Goal: Information Seeking & Learning: Learn about a topic

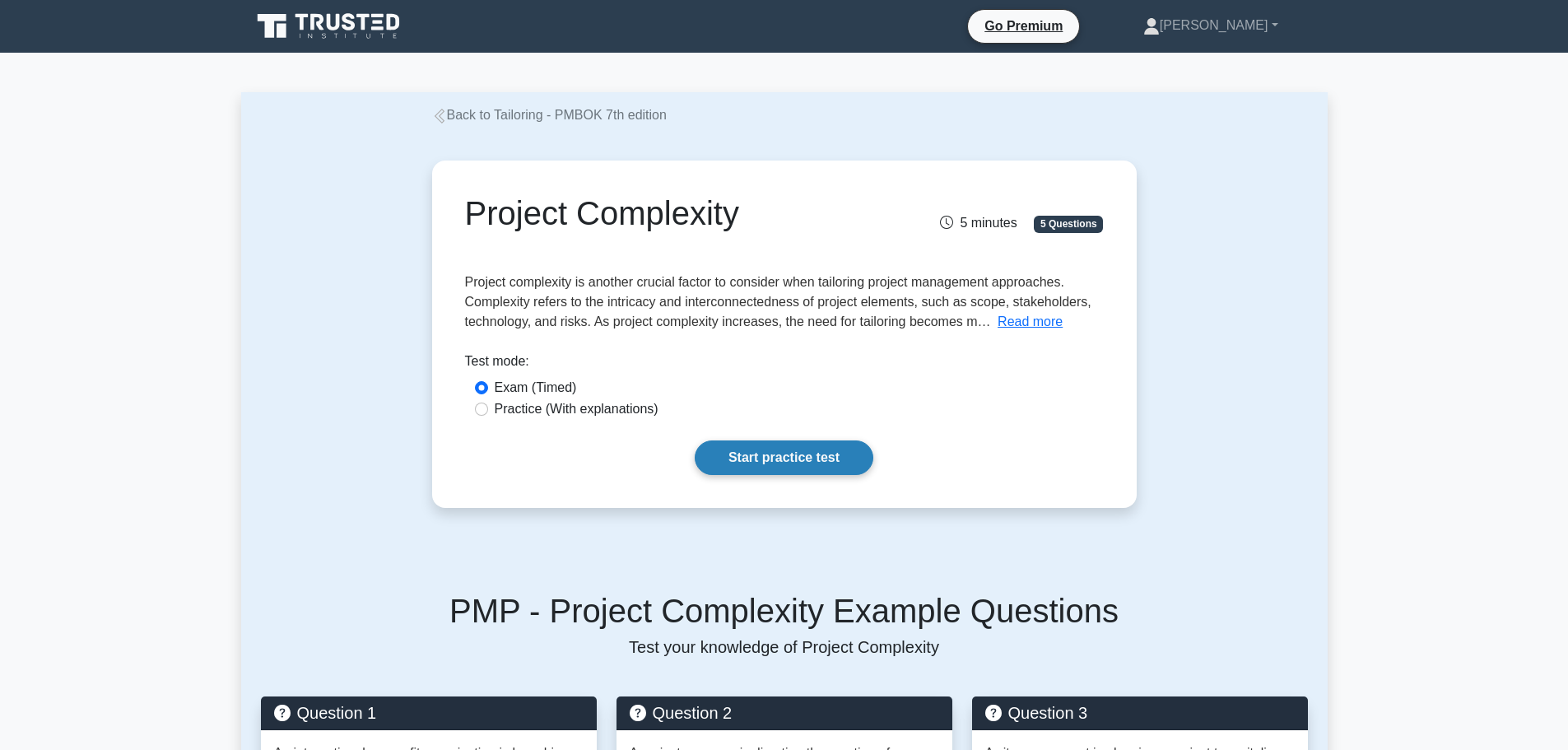
click at [756, 453] on link "Start practice test" at bounding box center [784, 458] width 178 height 35
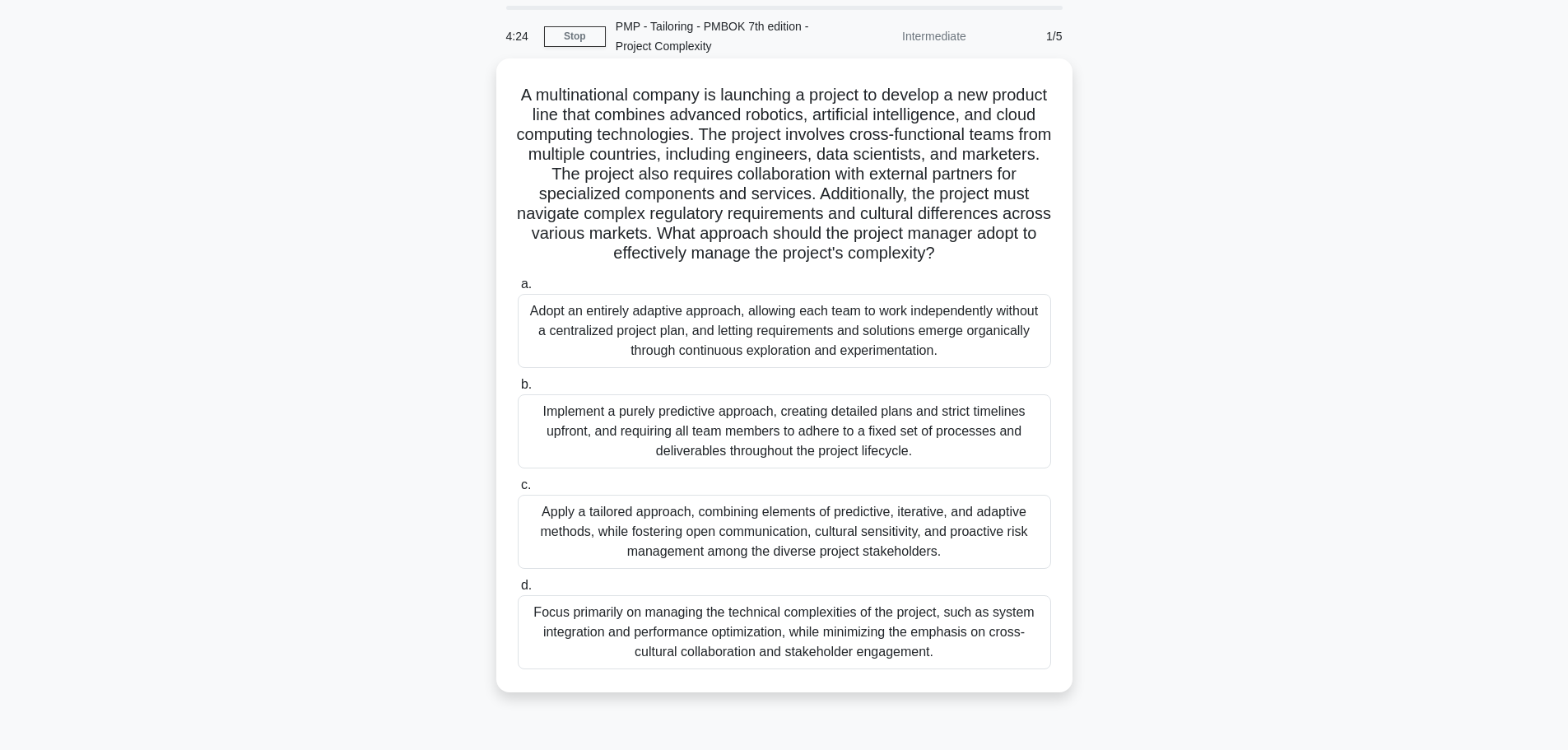
scroll to position [83, 0]
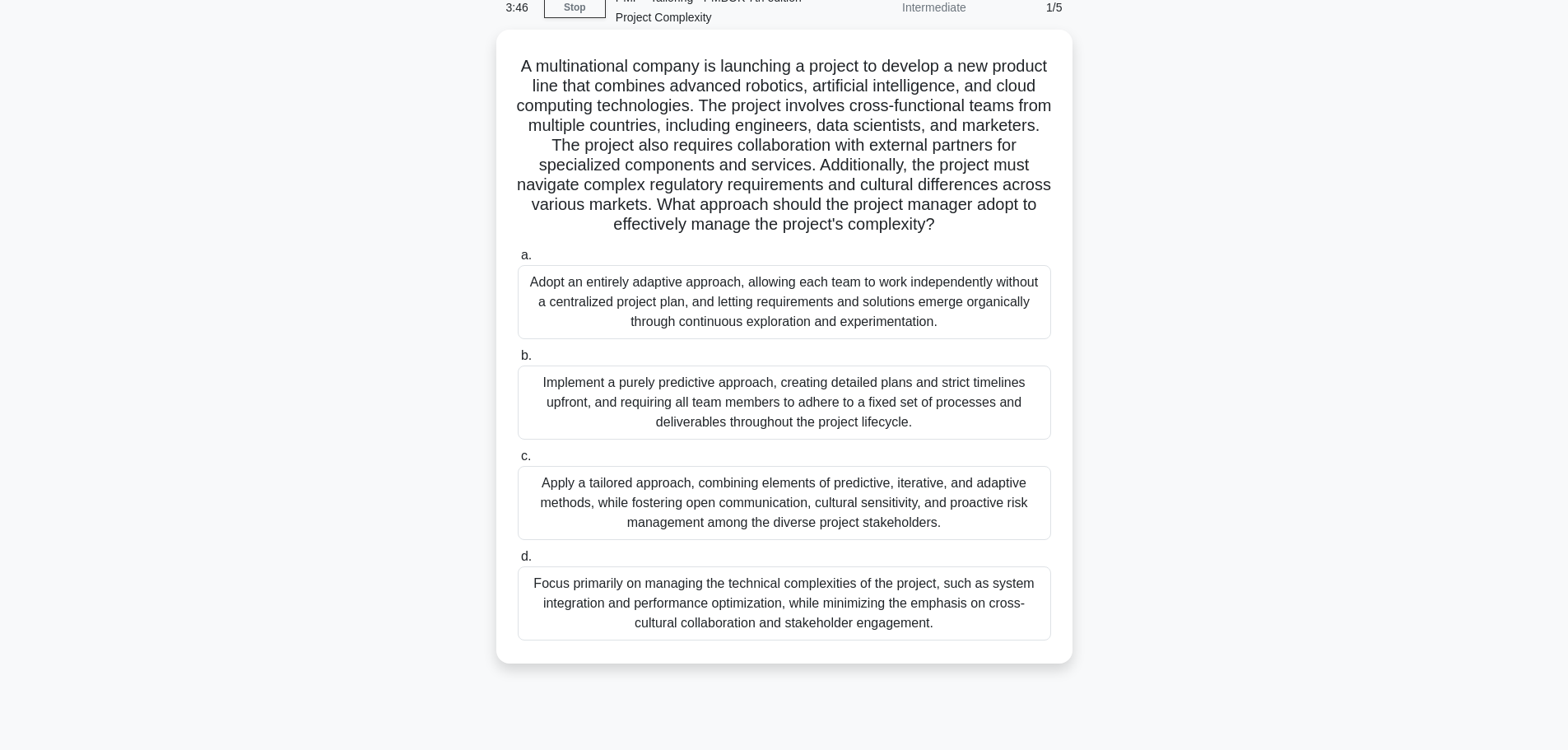
click at [667, 536] on div "Apply a tailored approach, combining elements of predictive, iterative, and ada…" at bounding box center [784, 503] width 533 height 74
click at [517, 461] on input "c. Apply a tailored approach, combining elements of predictive, iterative, and …" at bounding box center [517, 457] width 0 height 11
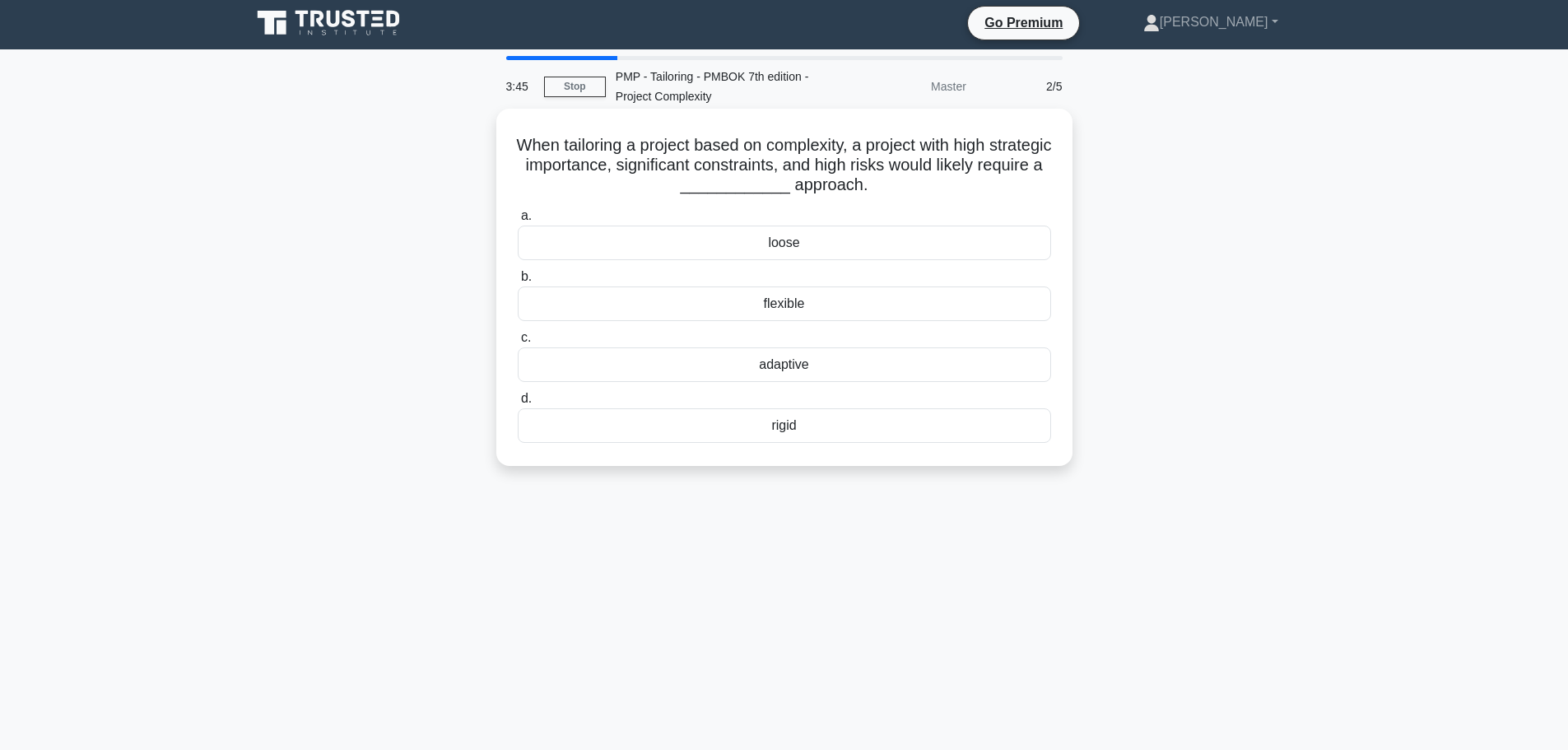
scroll to position [0, 0]
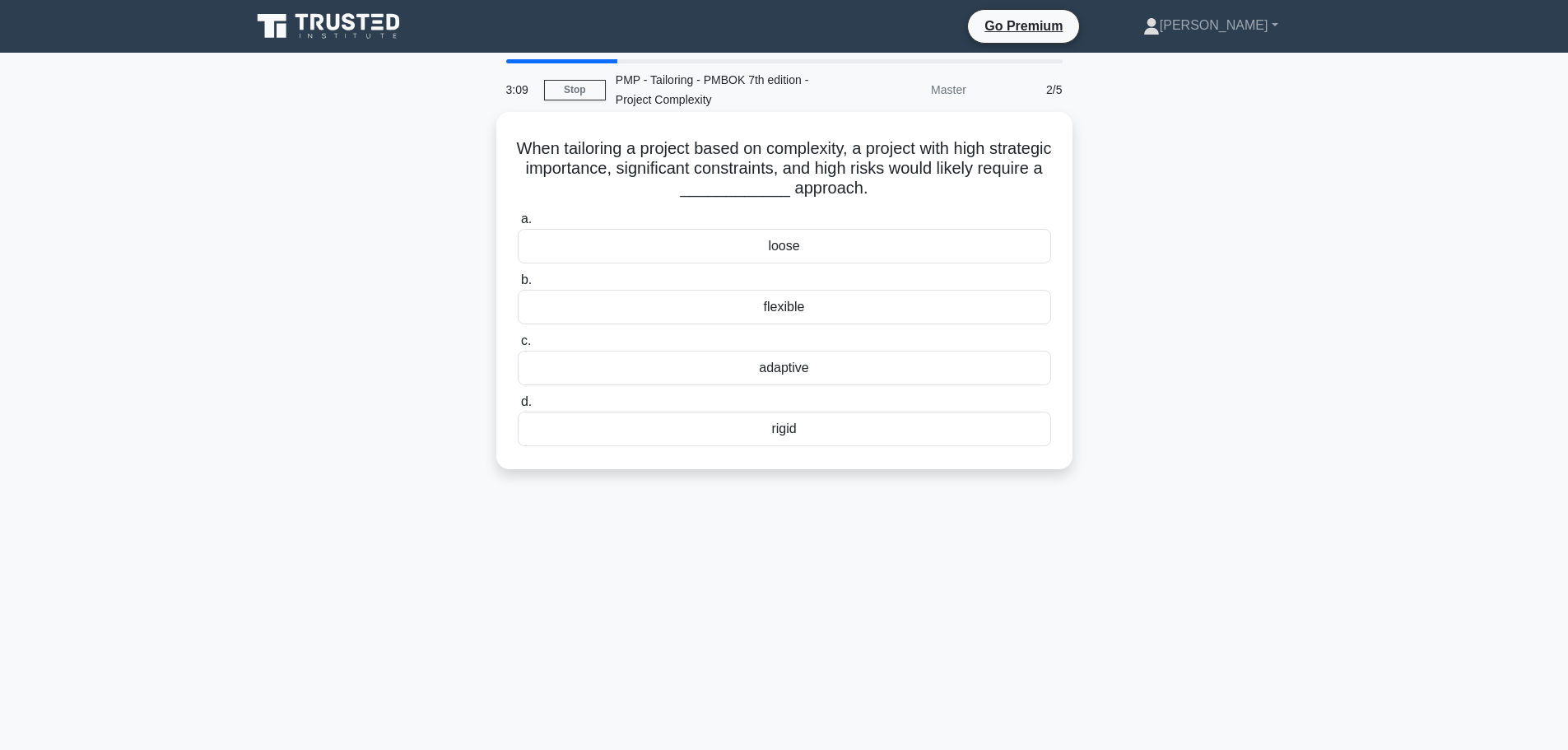
click at [793, 437] on div "rigid" at bounding box center [784, 429] width 533 height 35
click at [517, 407] on input "d. rigid" at bounding box center [517, 403] width 0 height 11
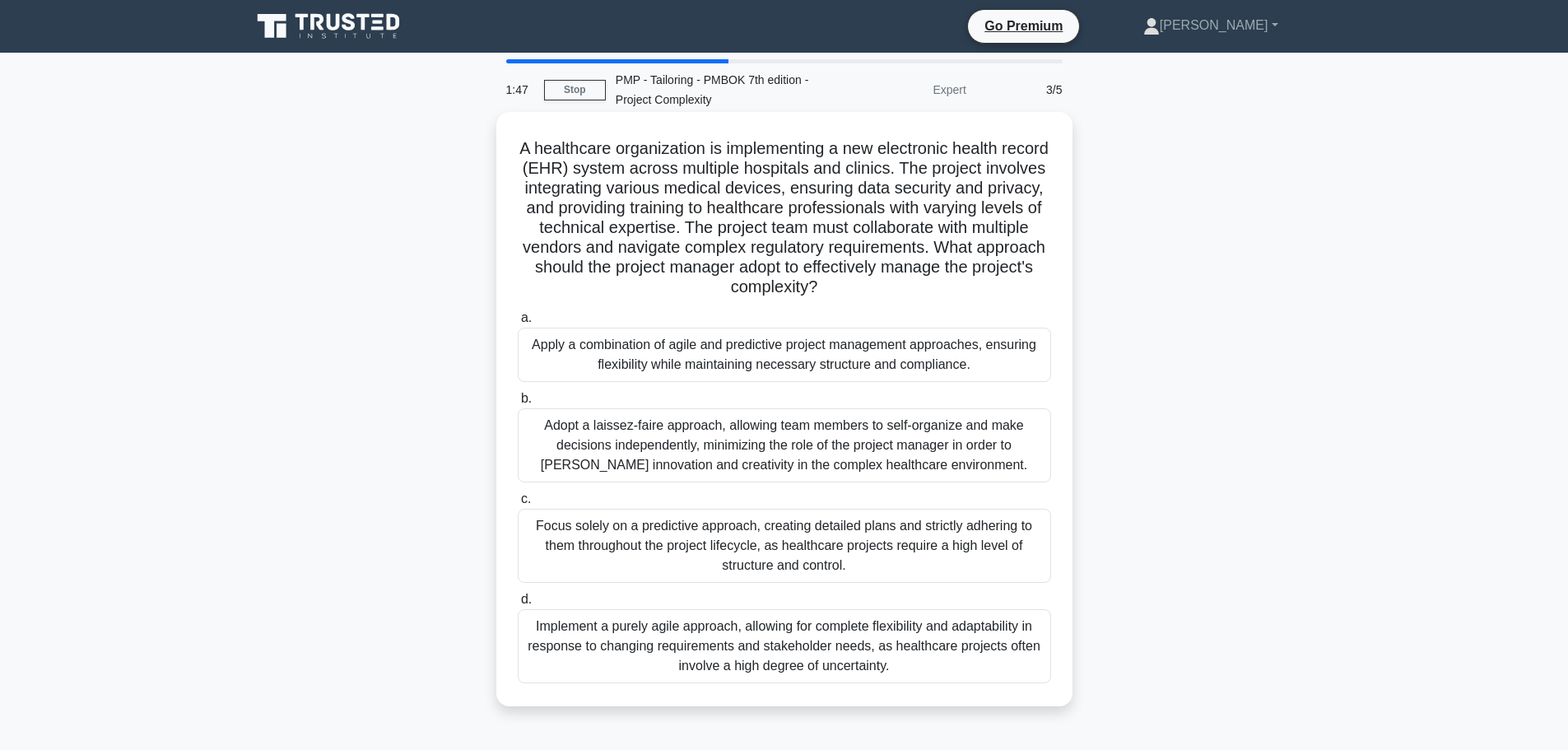
scroll to position [83, 0]
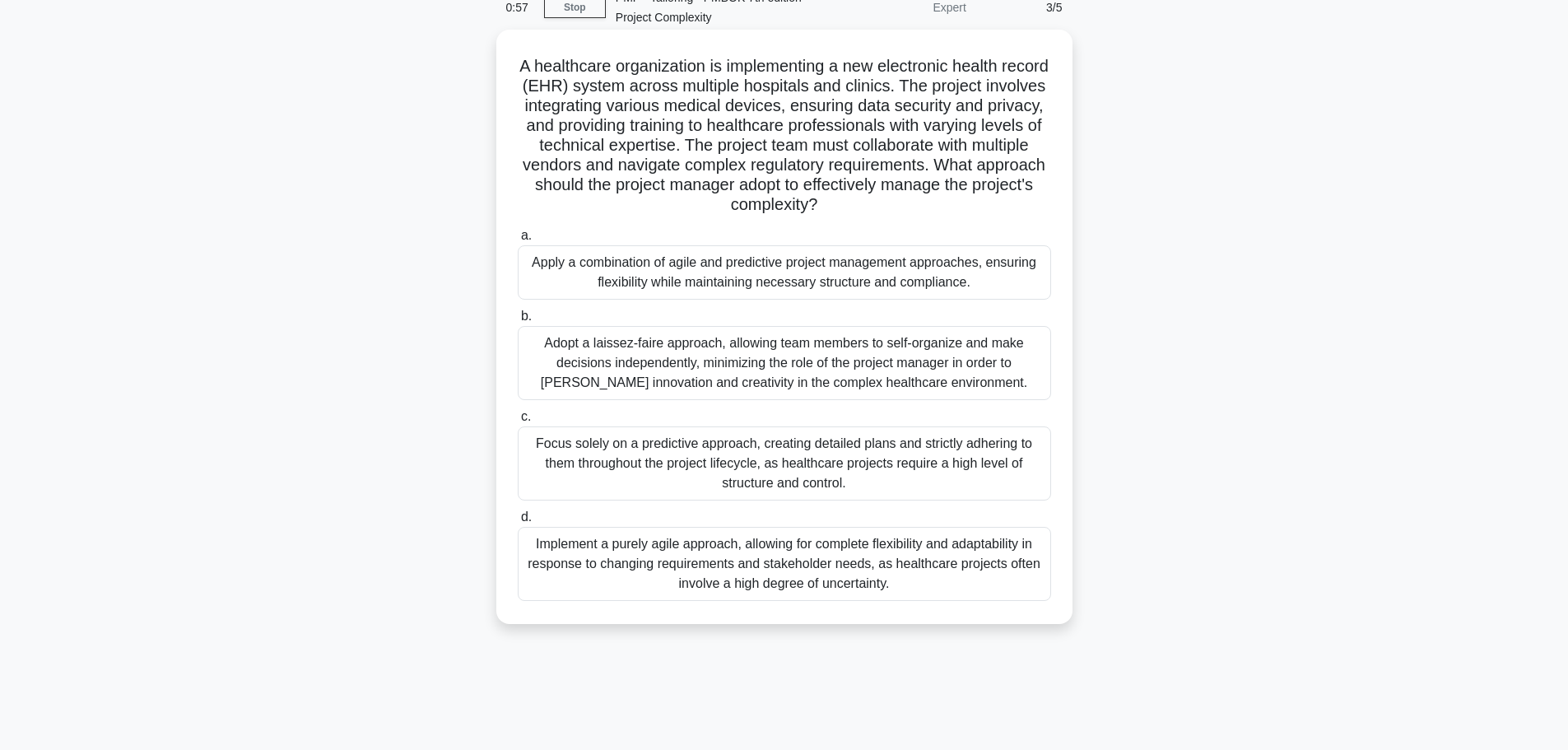
click at [699, 571] on div "Implement a purely agile approach, allowing for complete flexibility and adapta…" at bounding box center [784, 563] width 533 height 74
click at [517, 523] on input "d. Implement a purely agile approach, allowing for complete flexibility and ada…" at bounding box center [517, 517] width 0 height 11
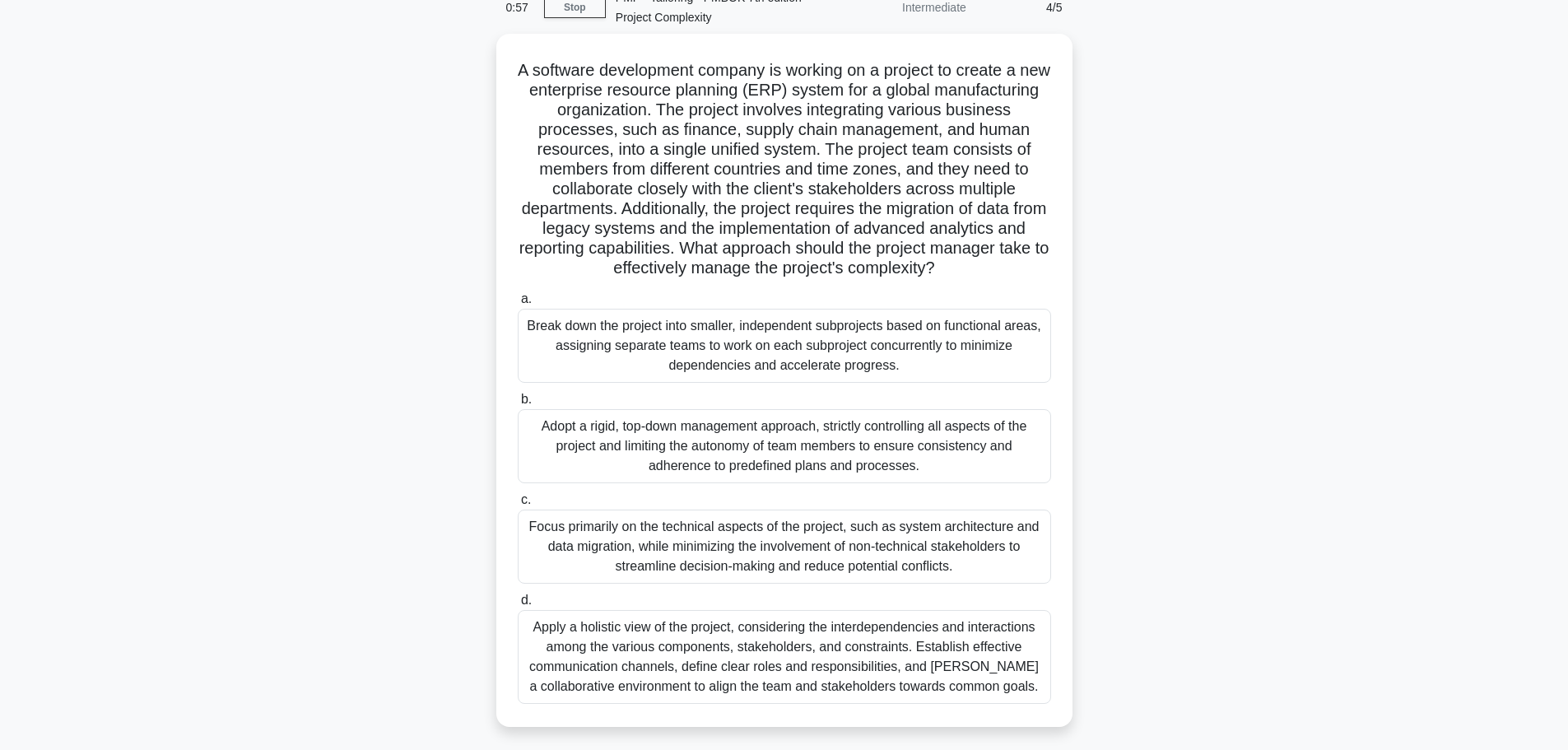
scroll to position [0, 0]
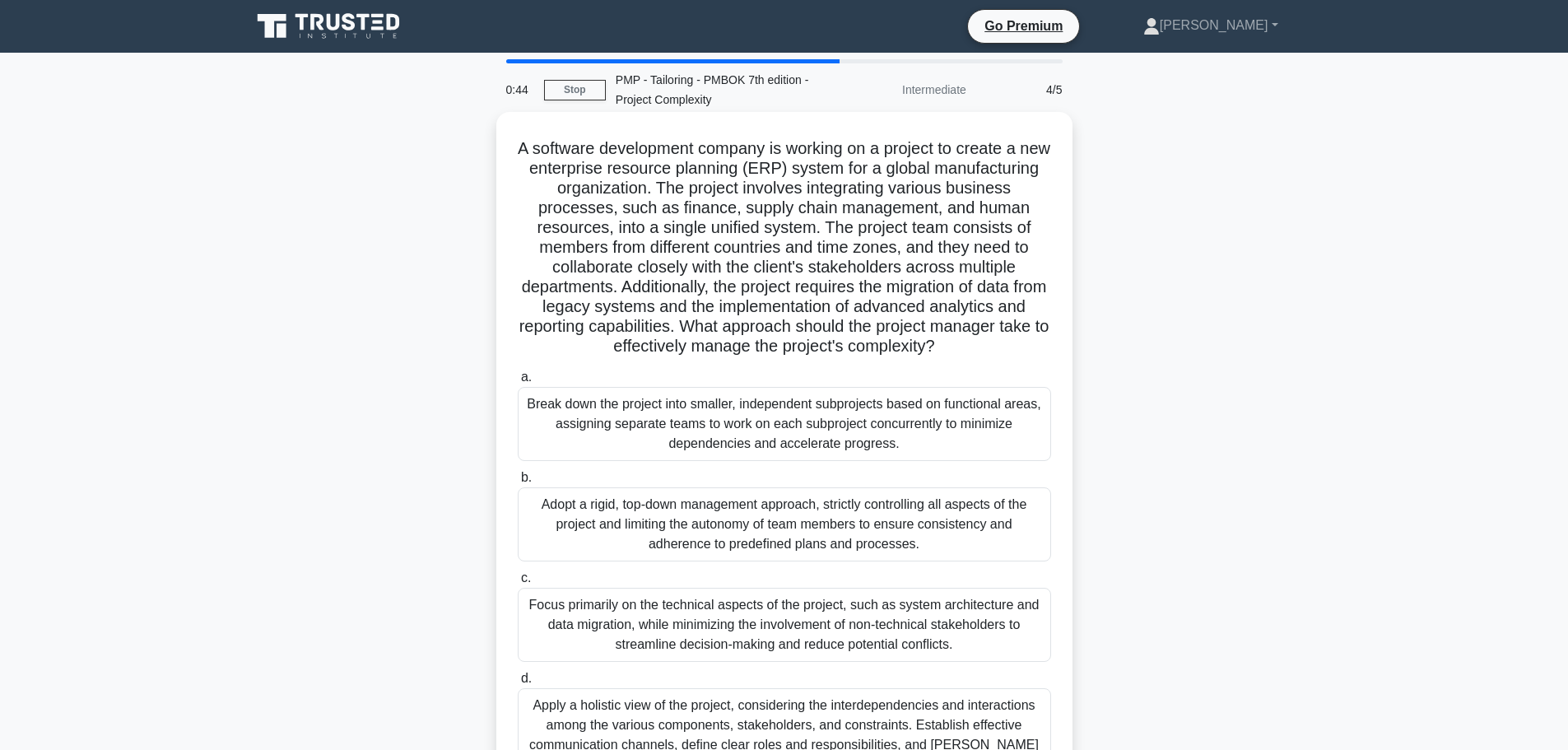
click at [856, 564] on div "a. Break down the project into smaller, independent subprojects based on functi…" at bounding box center [784, 574] width 553 height 421
click at [861, 531] on div "Adopt a rigid, top-down management approach, strictly controlling all aspects o…" at bounding box center [784, 524] width 533 height 74
click at [517, 483] on input "b. Adopt a rigid, top-down management approach, strictly controlling all aspect…" at bounding box center [517, 478] width 0 height 11
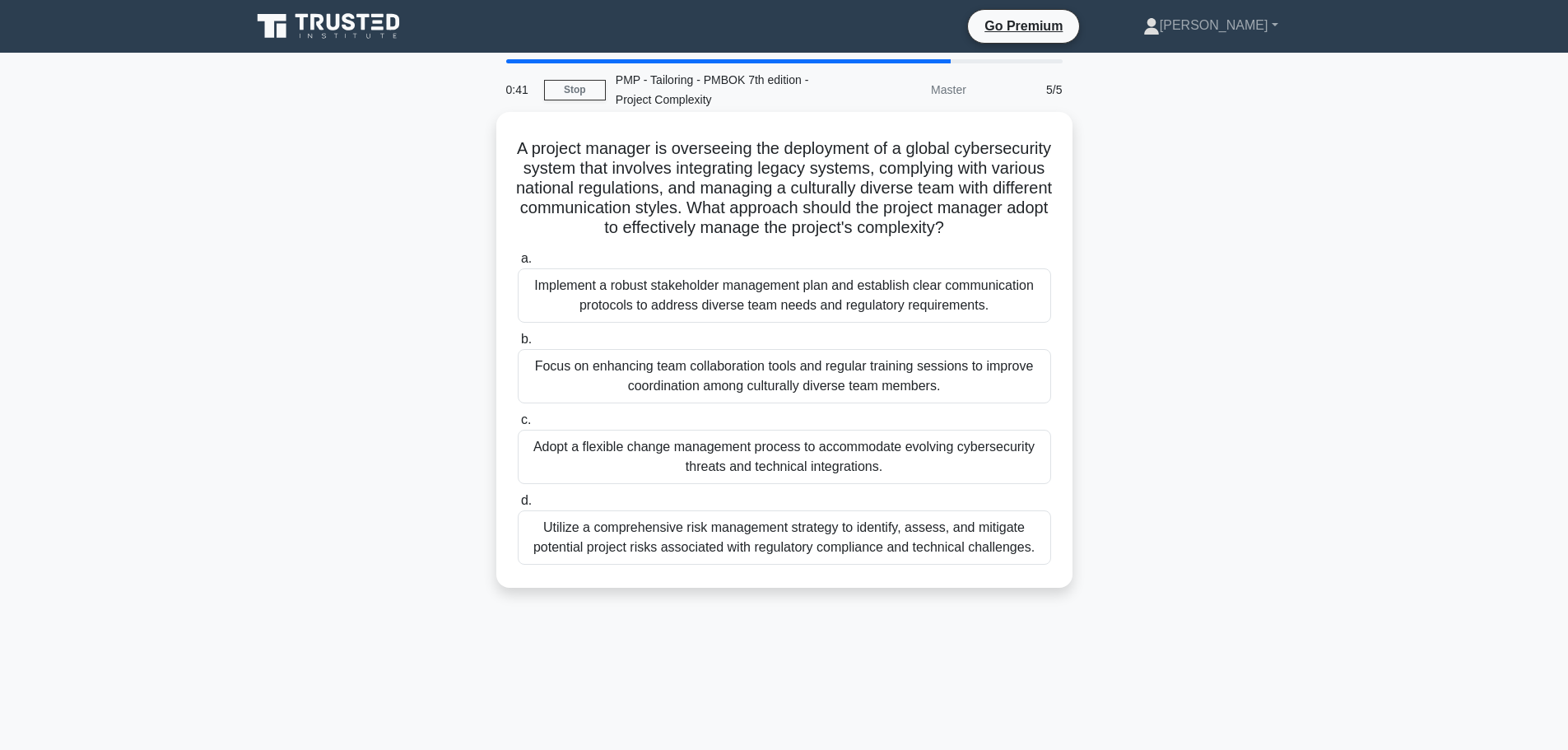
click at [949, 403] on div "Focus on enhancing team collaboration tools and regular training sessions to im…" at bounding box center [784, 376] width 533 height 54
click at [517, 345] on input "b. Focus on enhancing team collaboration tools and regular training sessions to…" at bounding box center [517, 340] width 0 height 11
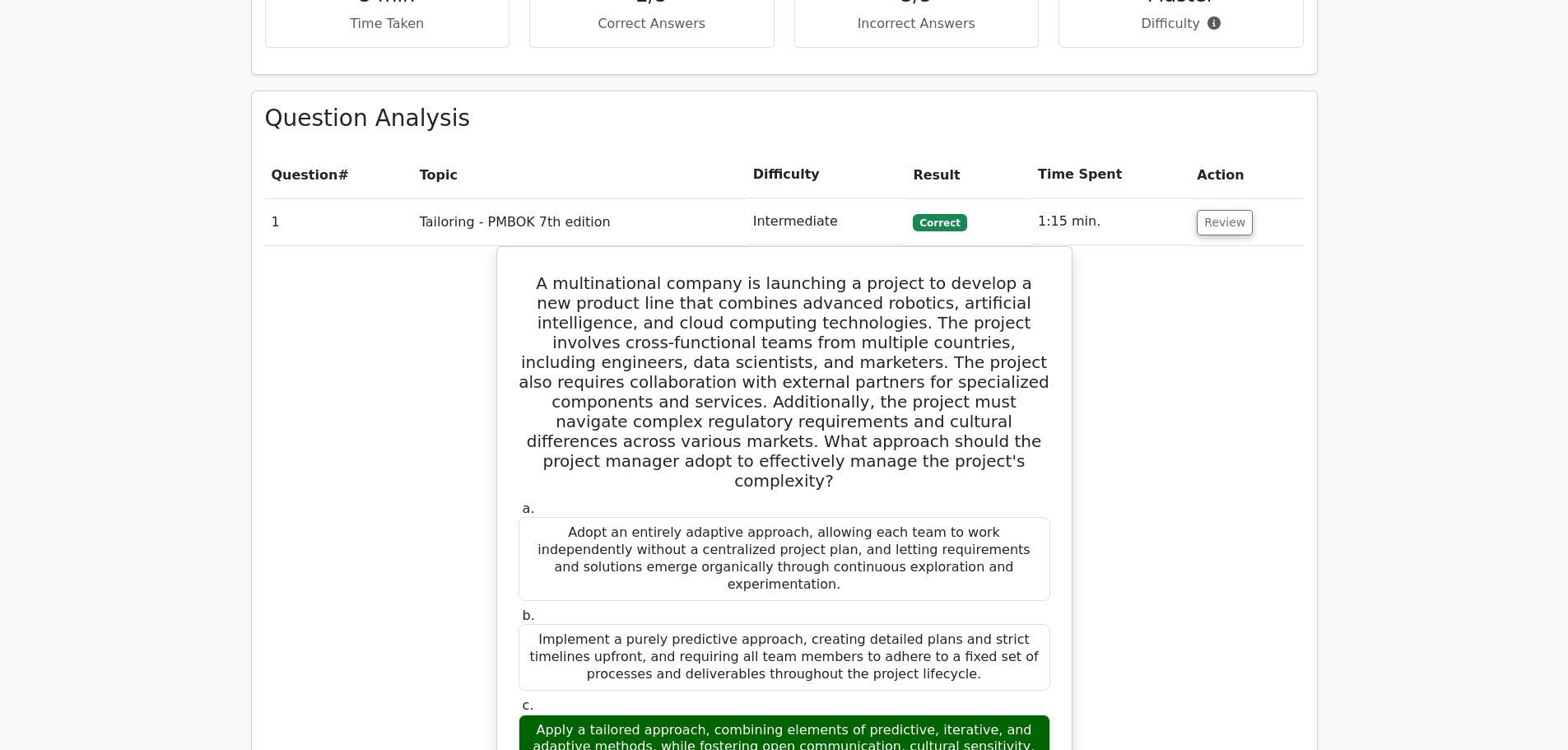
scroll to position [1153, 0]
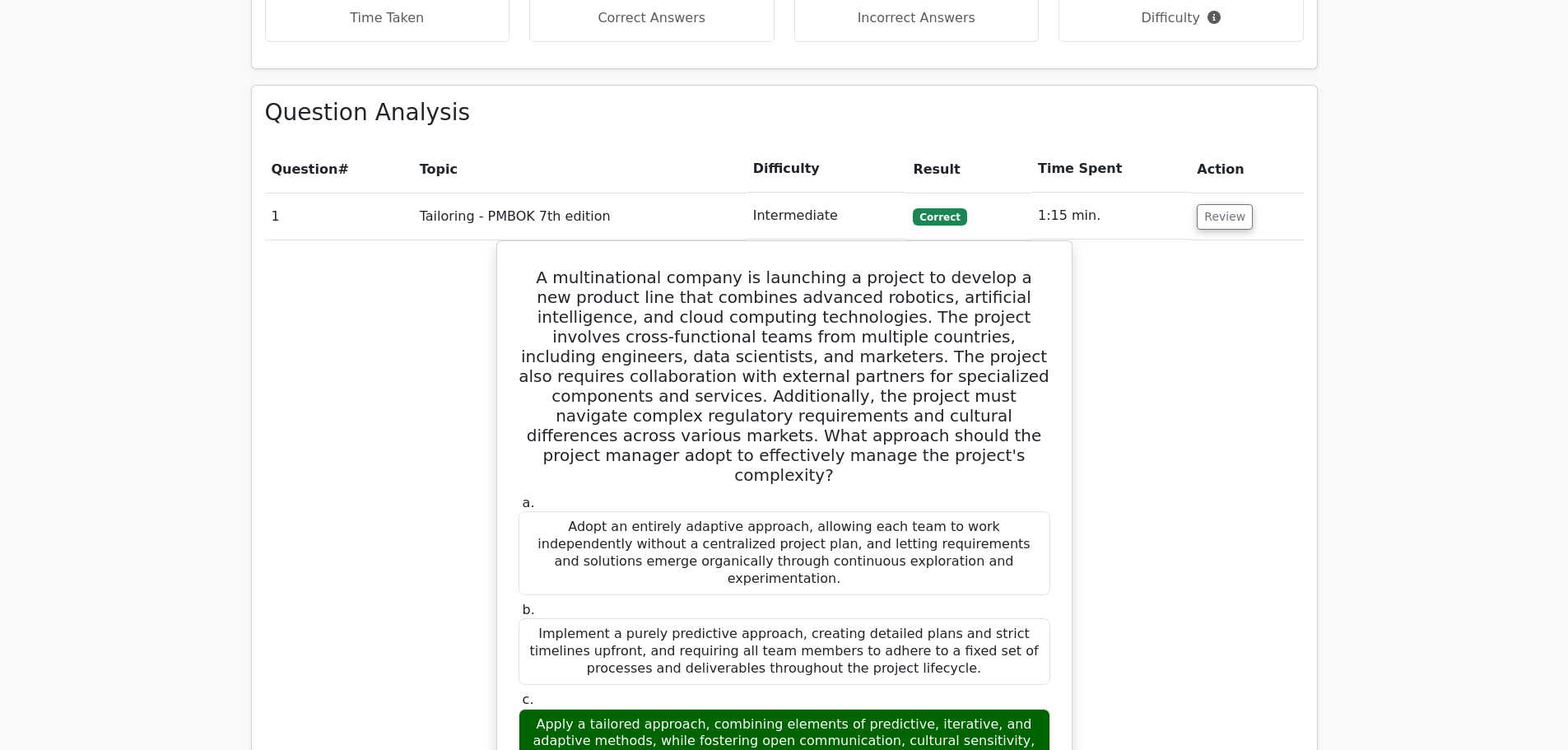
click at [1245, 193] on td "Review" at bounding box center [1246, 216] width 113 height 47
click at [1233, 204] on button "Review" at bounding box center [1224, 217] width 56 height 26
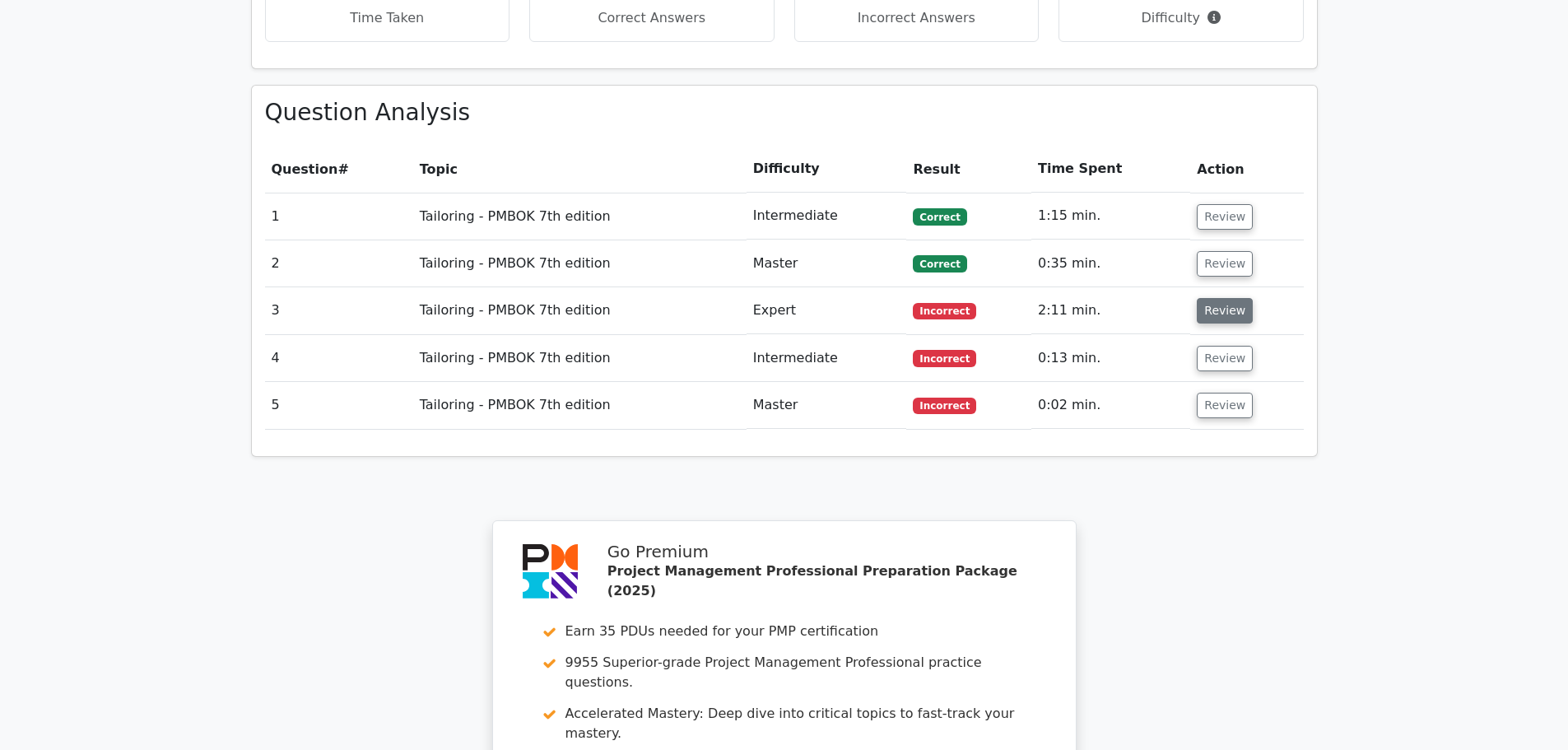
click at [1210, 298] on button "Review" at bounding box center [1224, 311] width 56 height 26
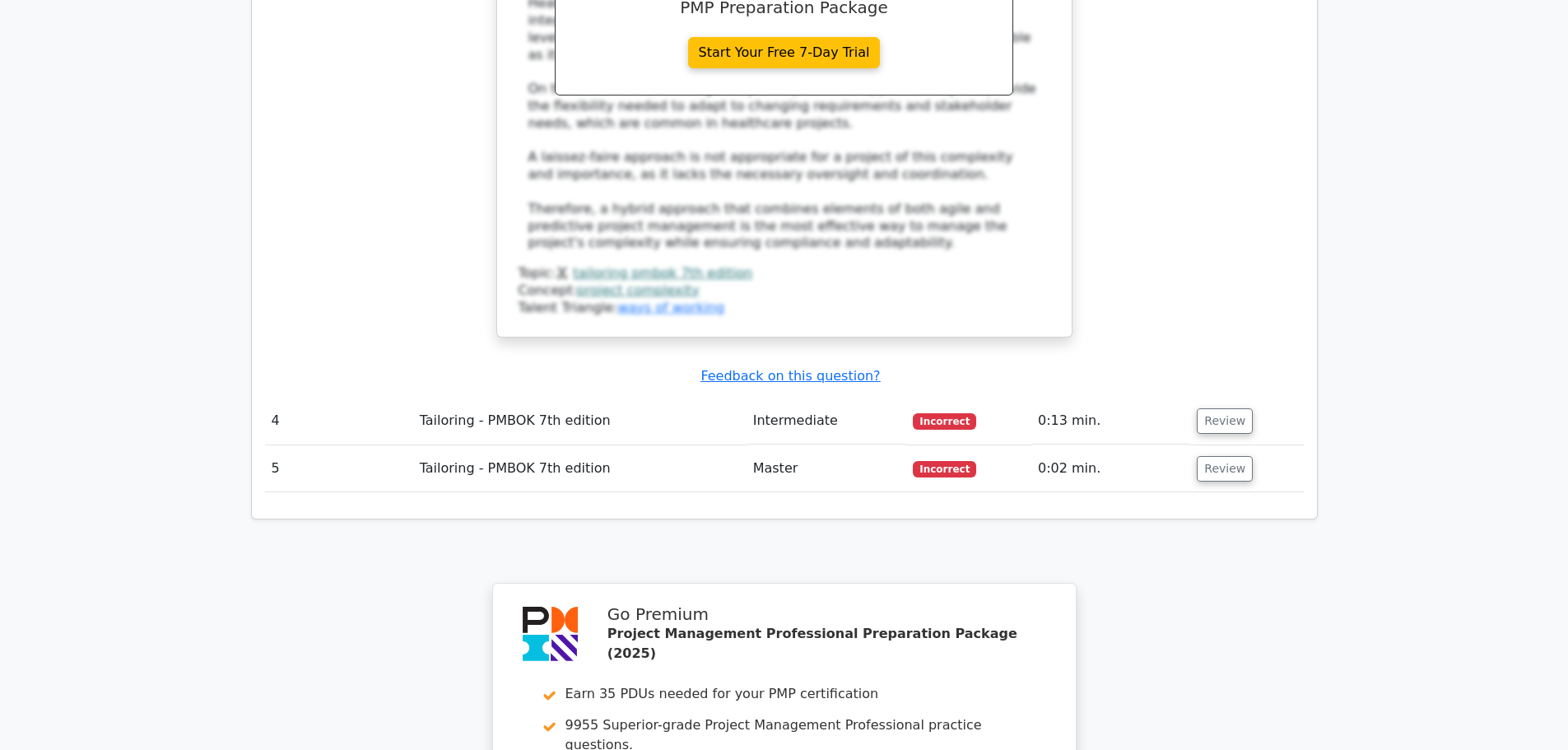
scroll to position [2222, 0]
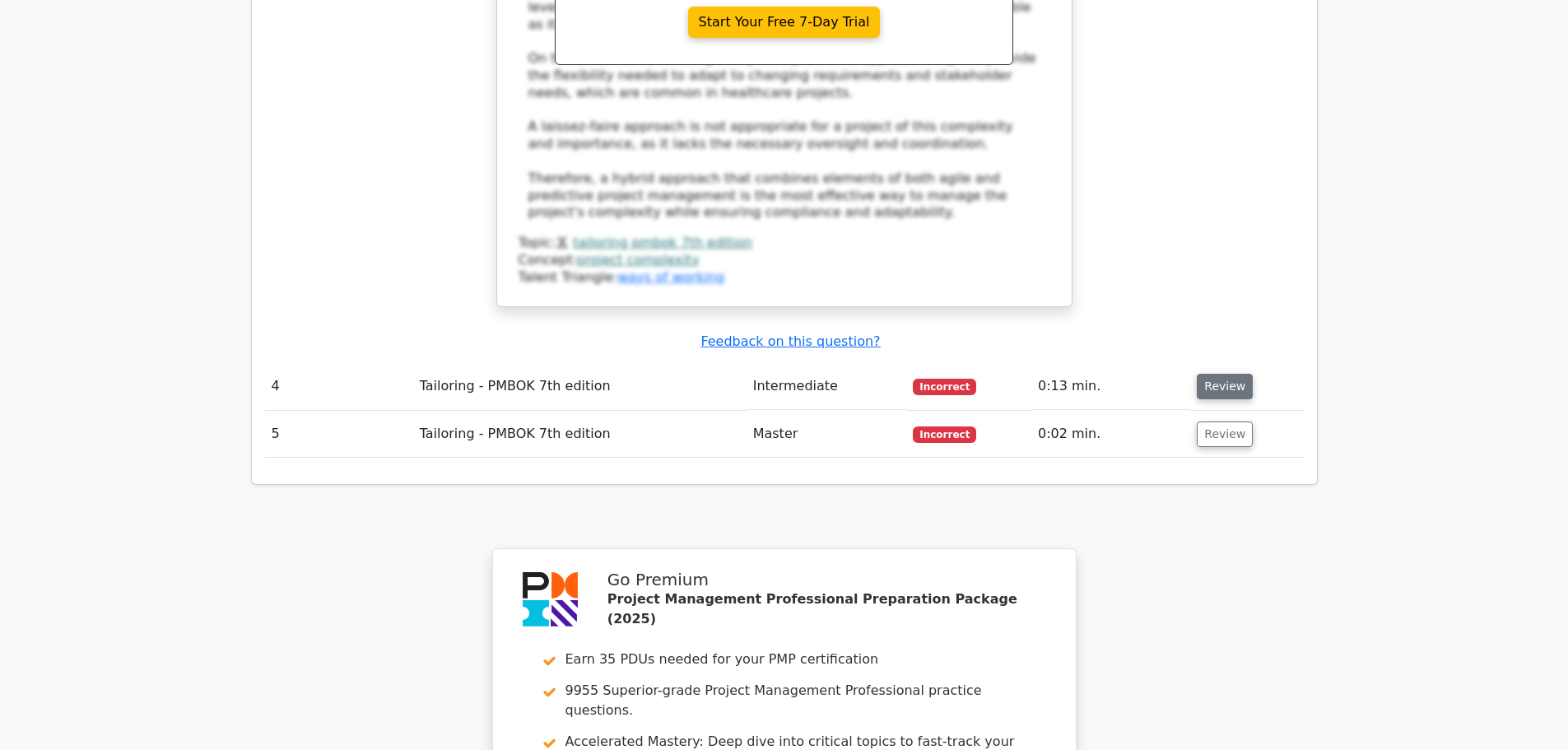
click at [1206, 374] on button "Review" at bounding box center [1224, 387] width 56 height 26
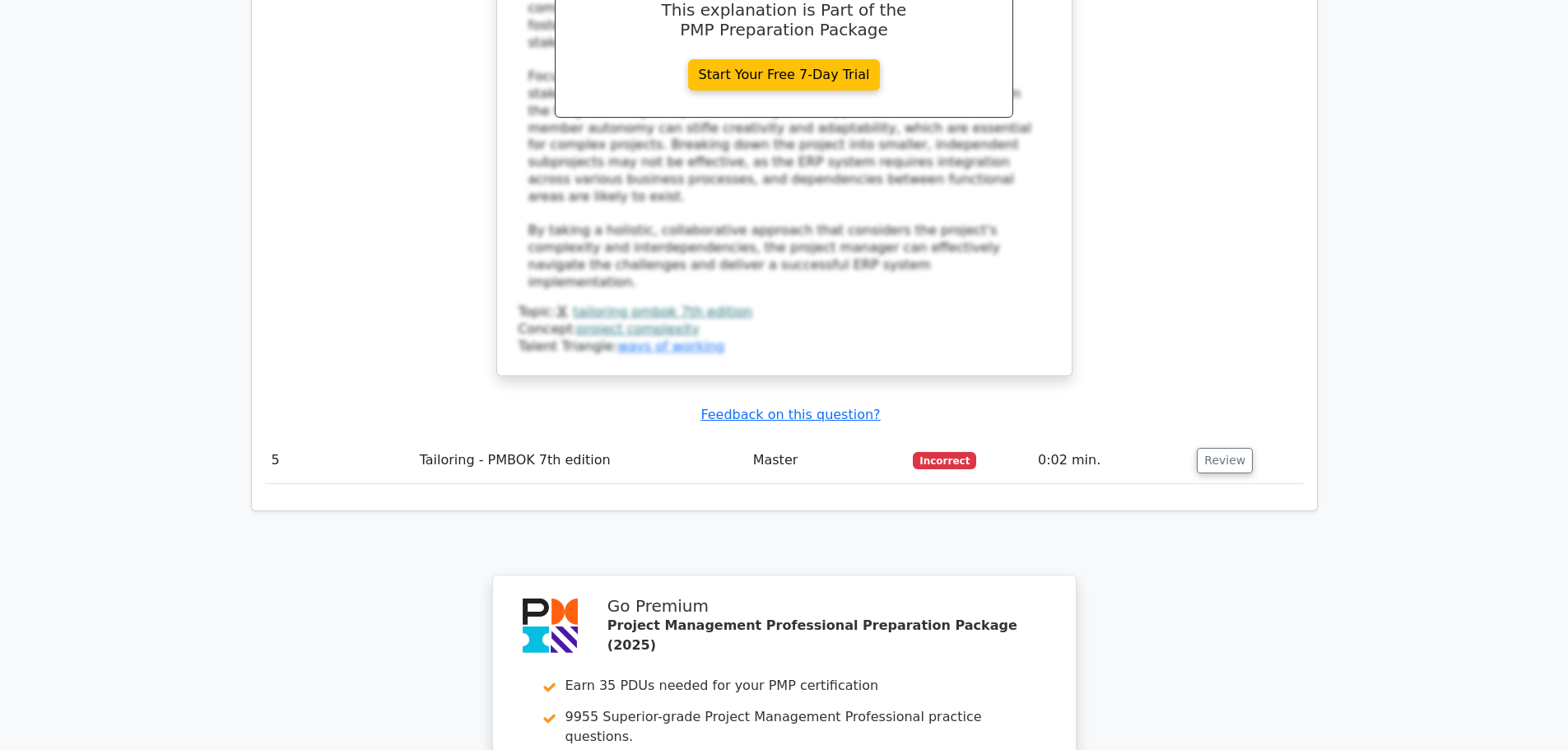
scroll to position [3539, 0]
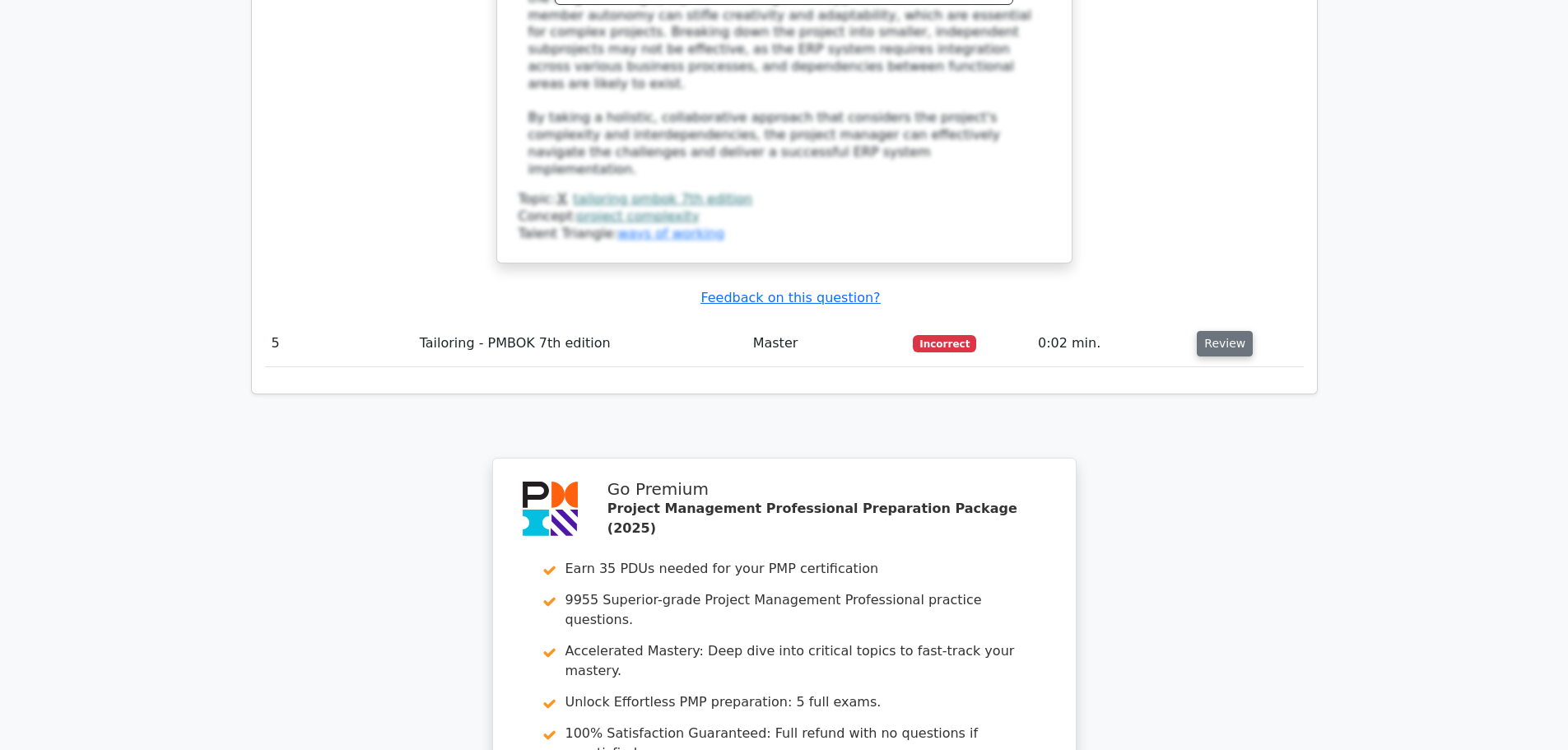
click at [1239, 331] on button "Review" at bounding box center [1224, 344] width 56 height 26
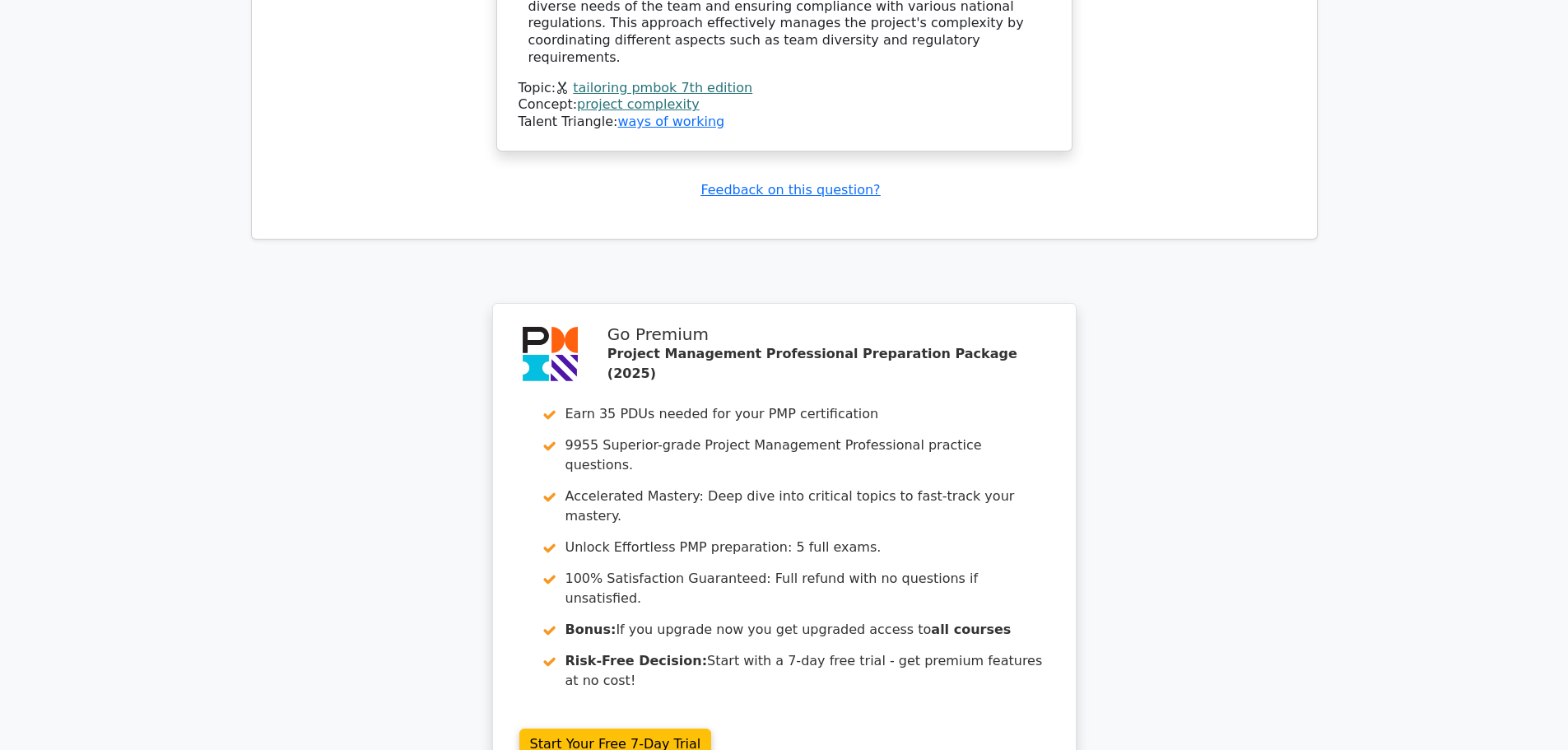
scroll to position [4498, 0]
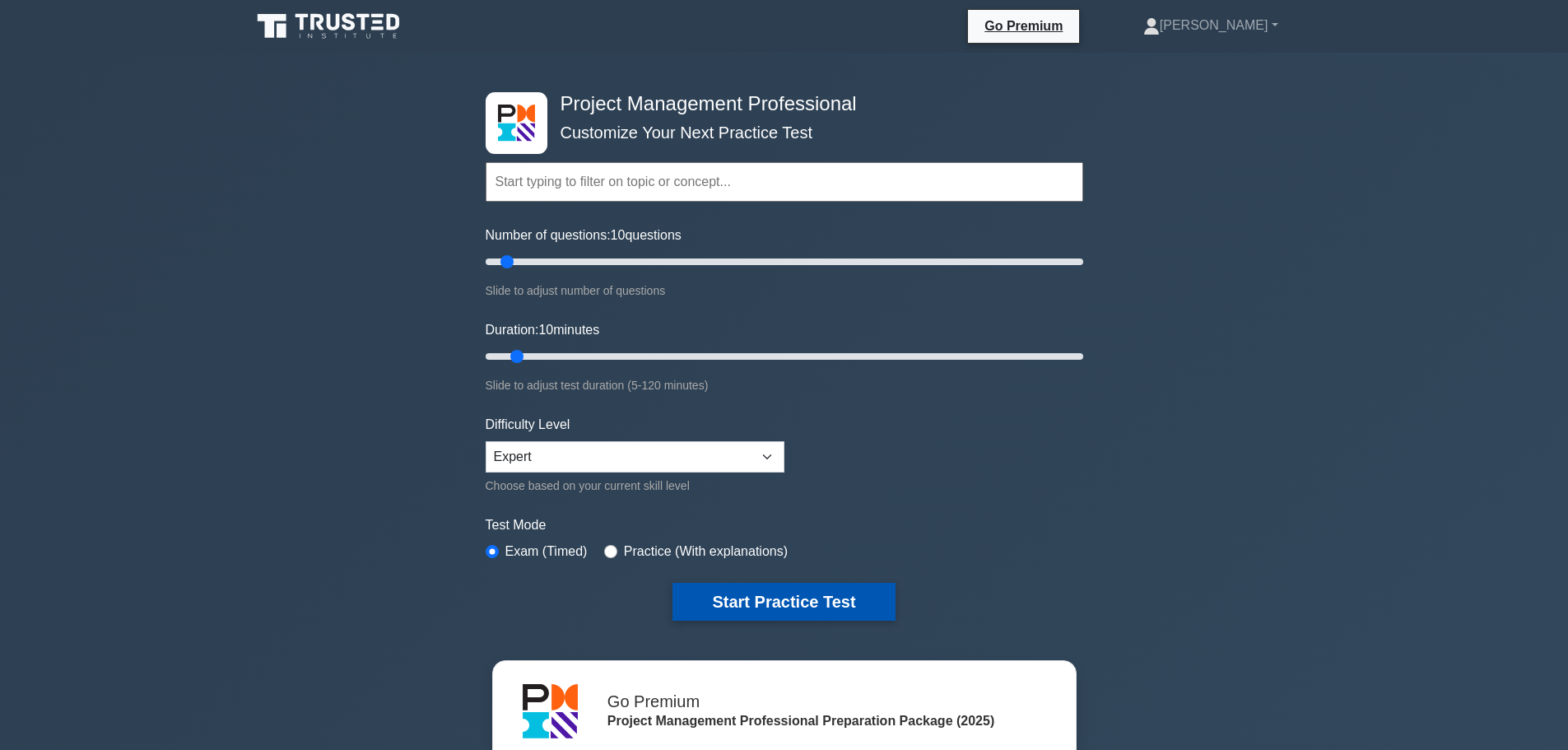
click at [799, 602] on button "Start Practice Test" at bounding box center [784, 601] width 222 height 38
click at [744, 609] on button "Start Practice Test" at bounding box center [784, 601] width 222 height 38
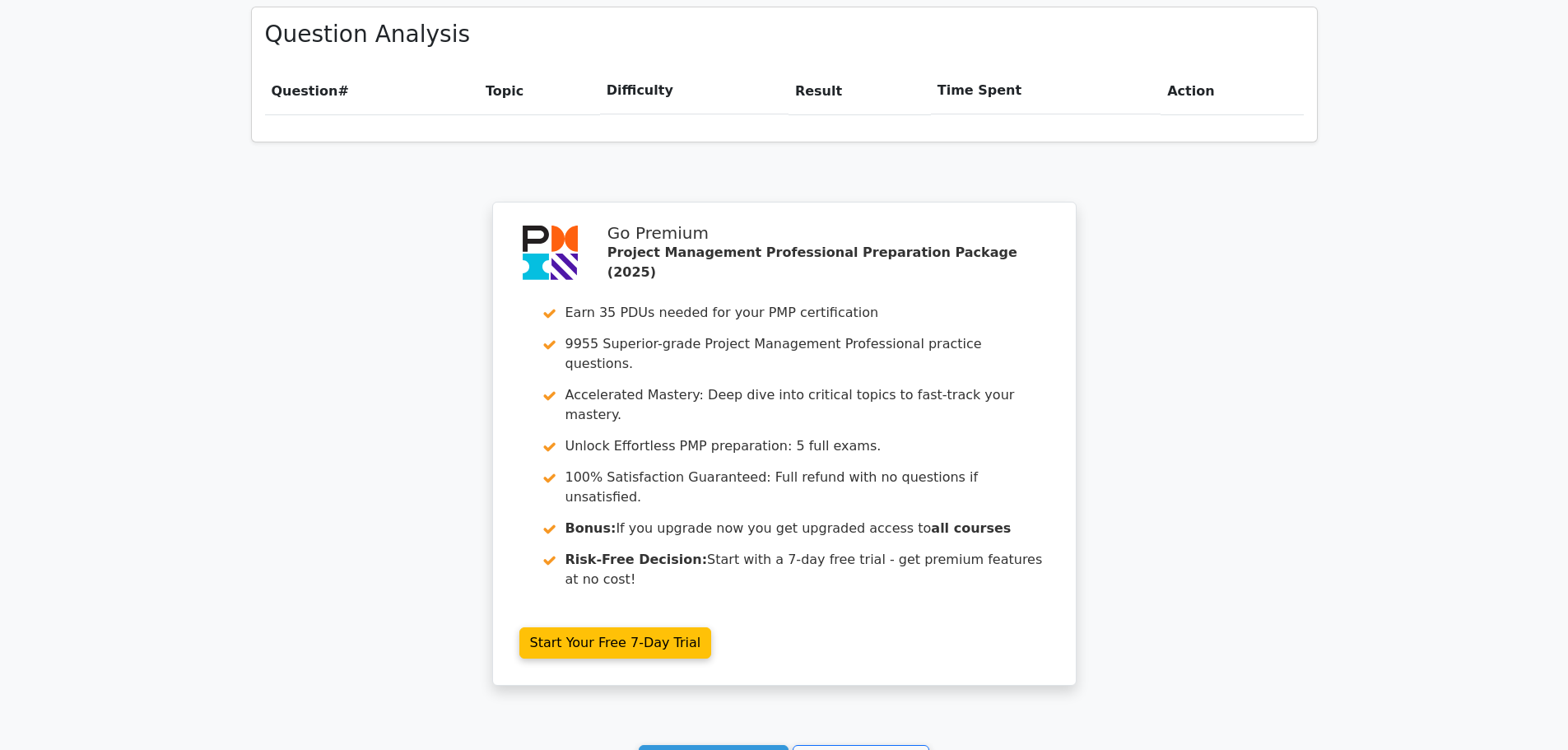
scroll to position [1336, 0]
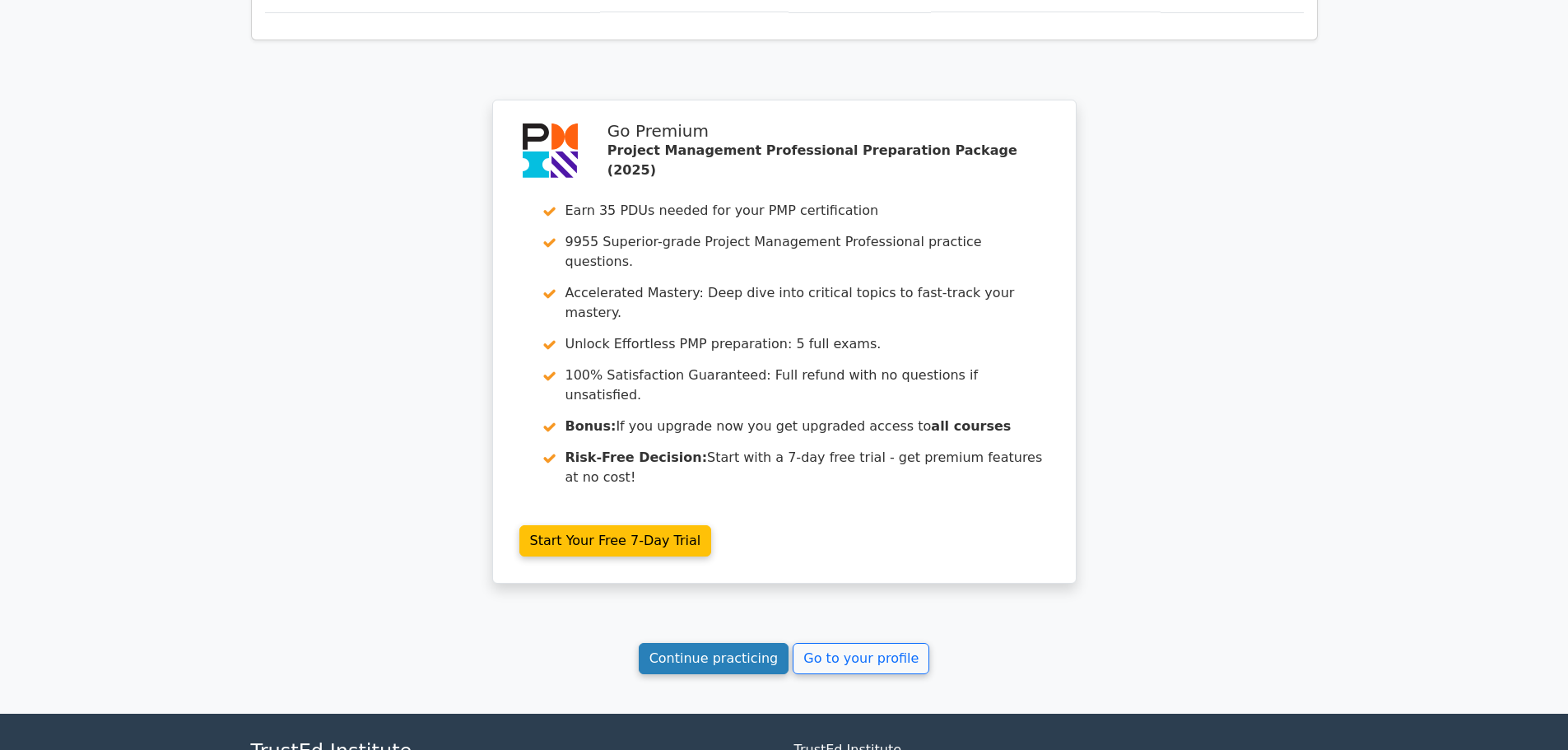
click at [730, 642] on link "Continue practicing" at bounding box center [714, 658] width 151 height 31
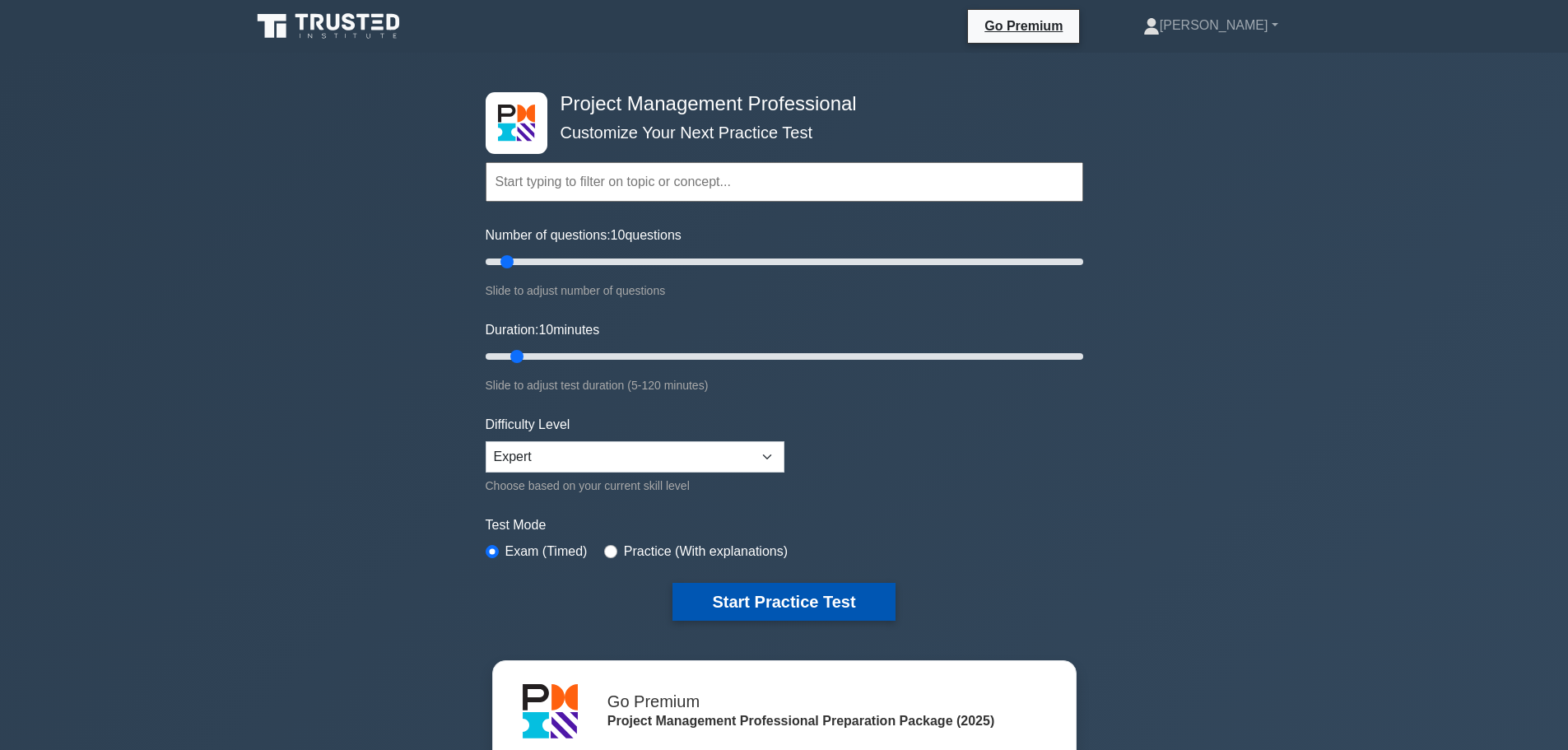
click at [764, 596] on button "Start Practice Test" at bounding box center [784, 601] width 222 height 38
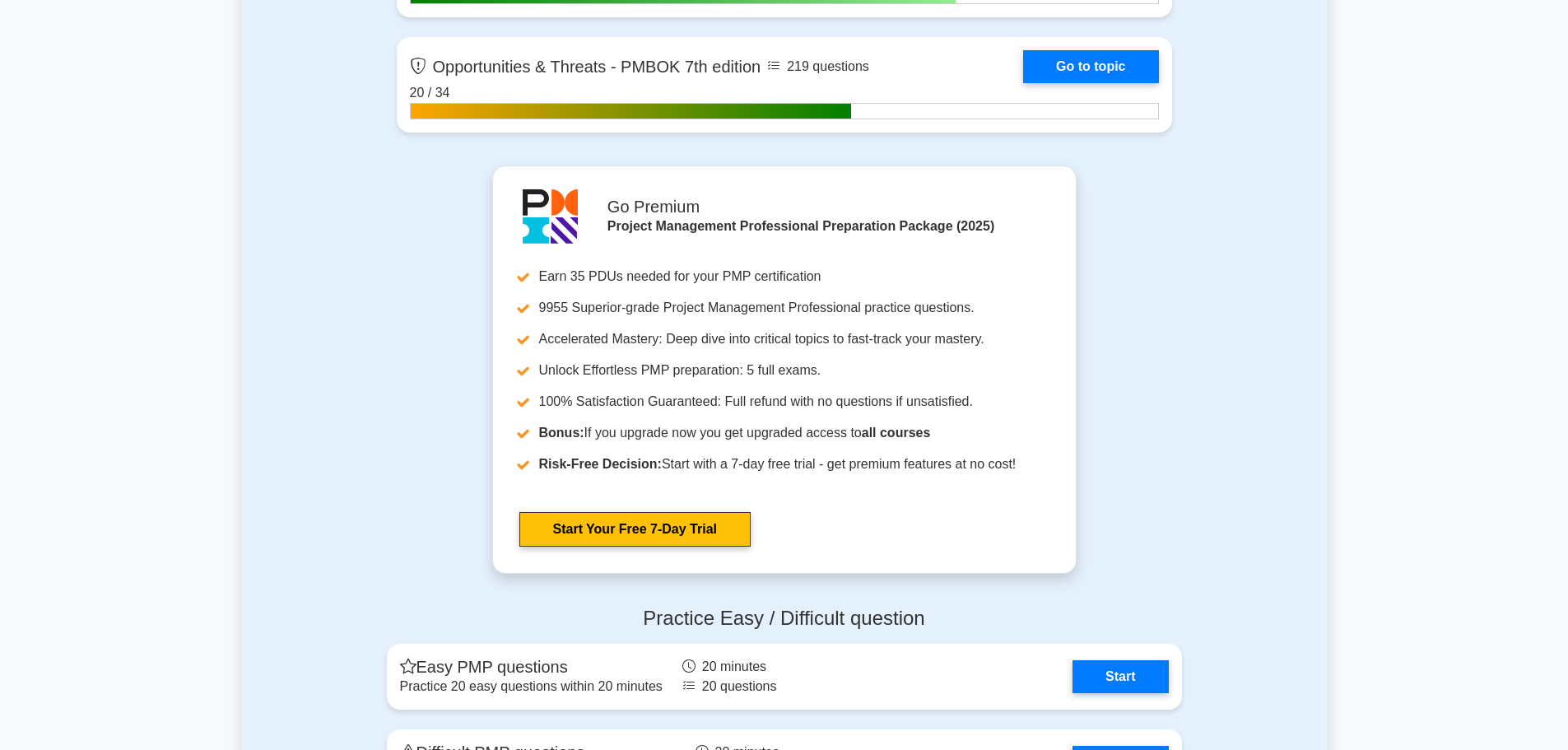
scroll to position [5525, 0]
